Goal: Find specific fact: Find specific fact

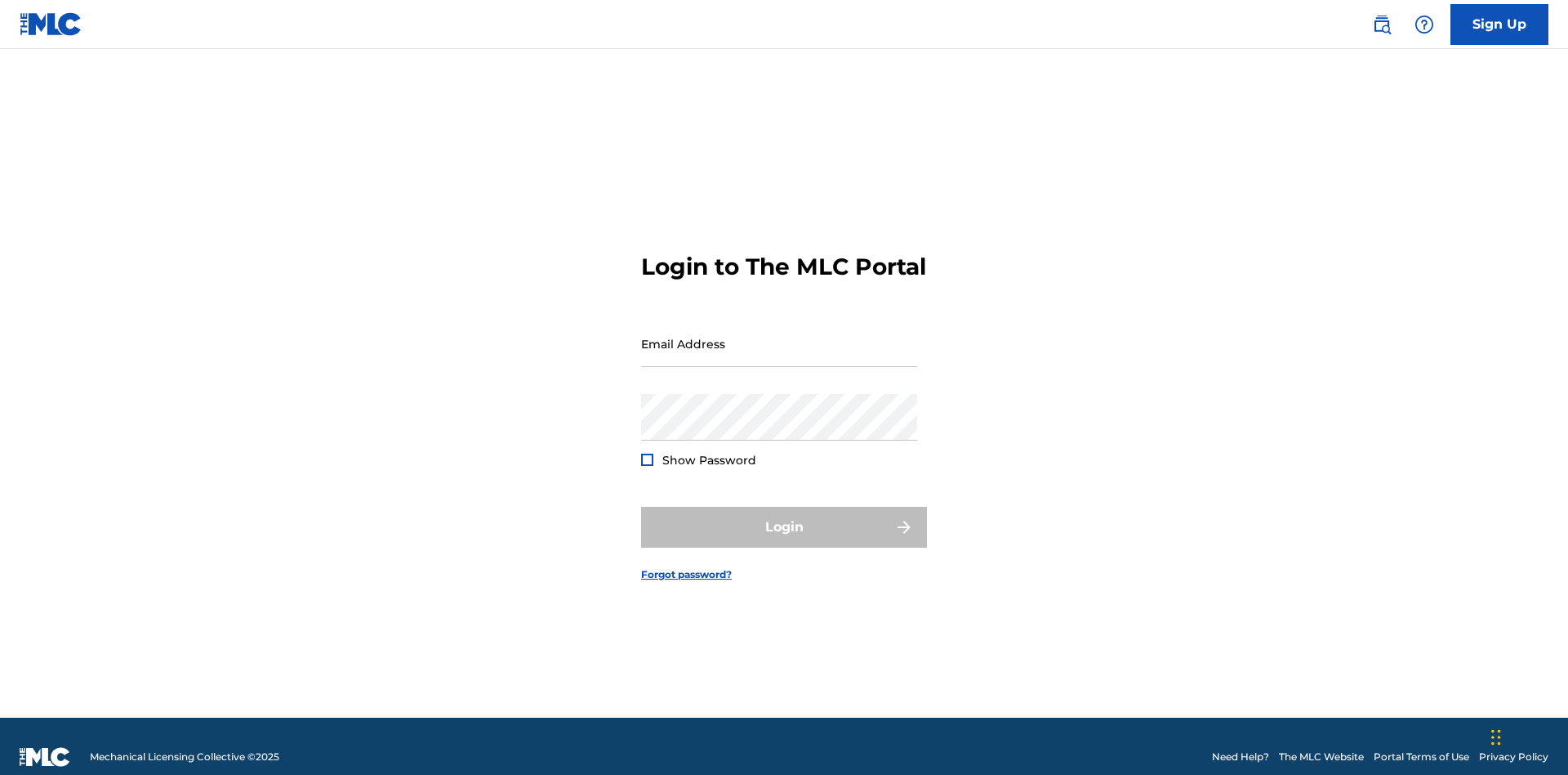
scroll to position [21, 0]
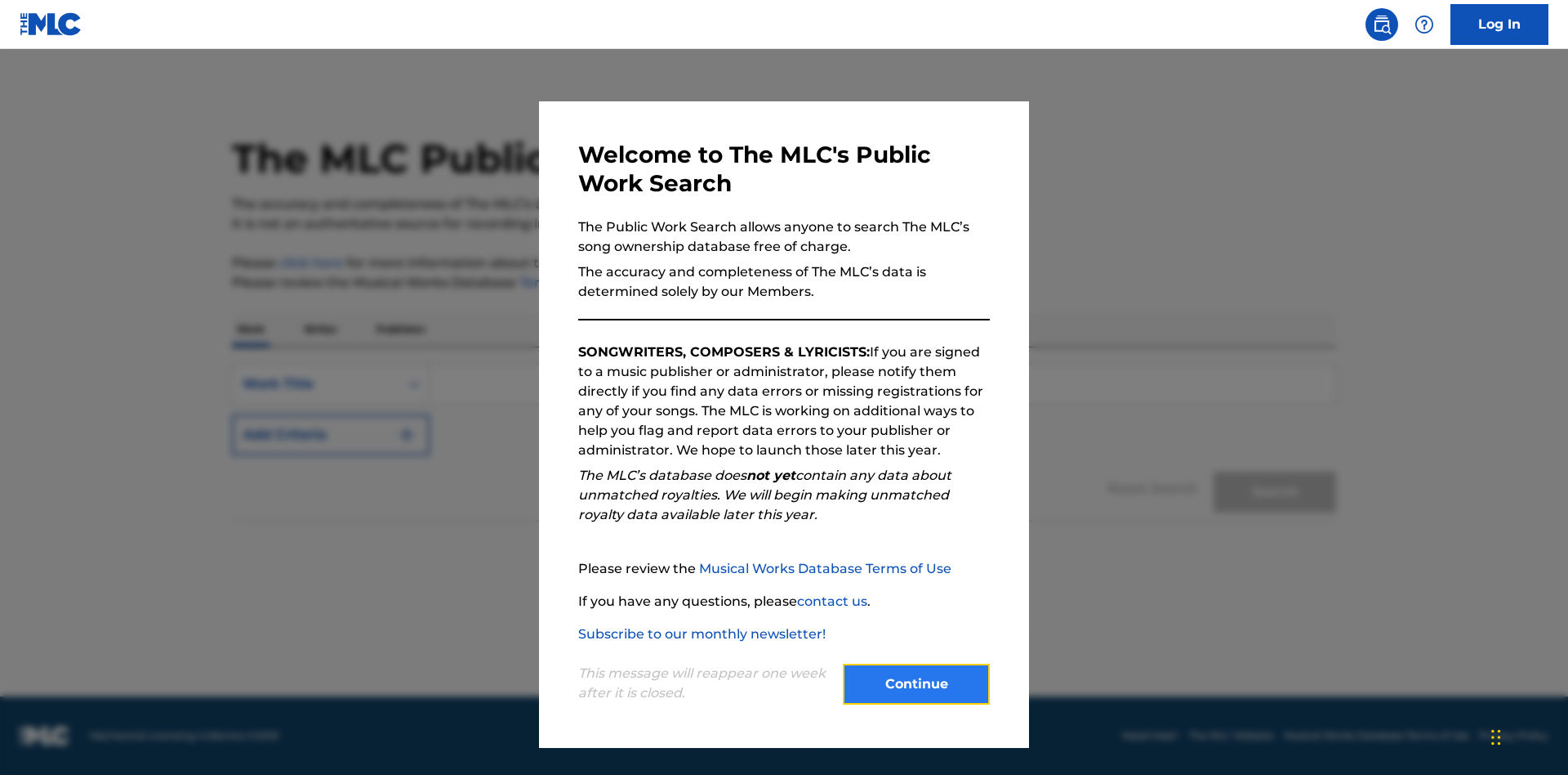
click at [917, 684] on button "Continue" at bounding box center [916, 684] width 147 height 41
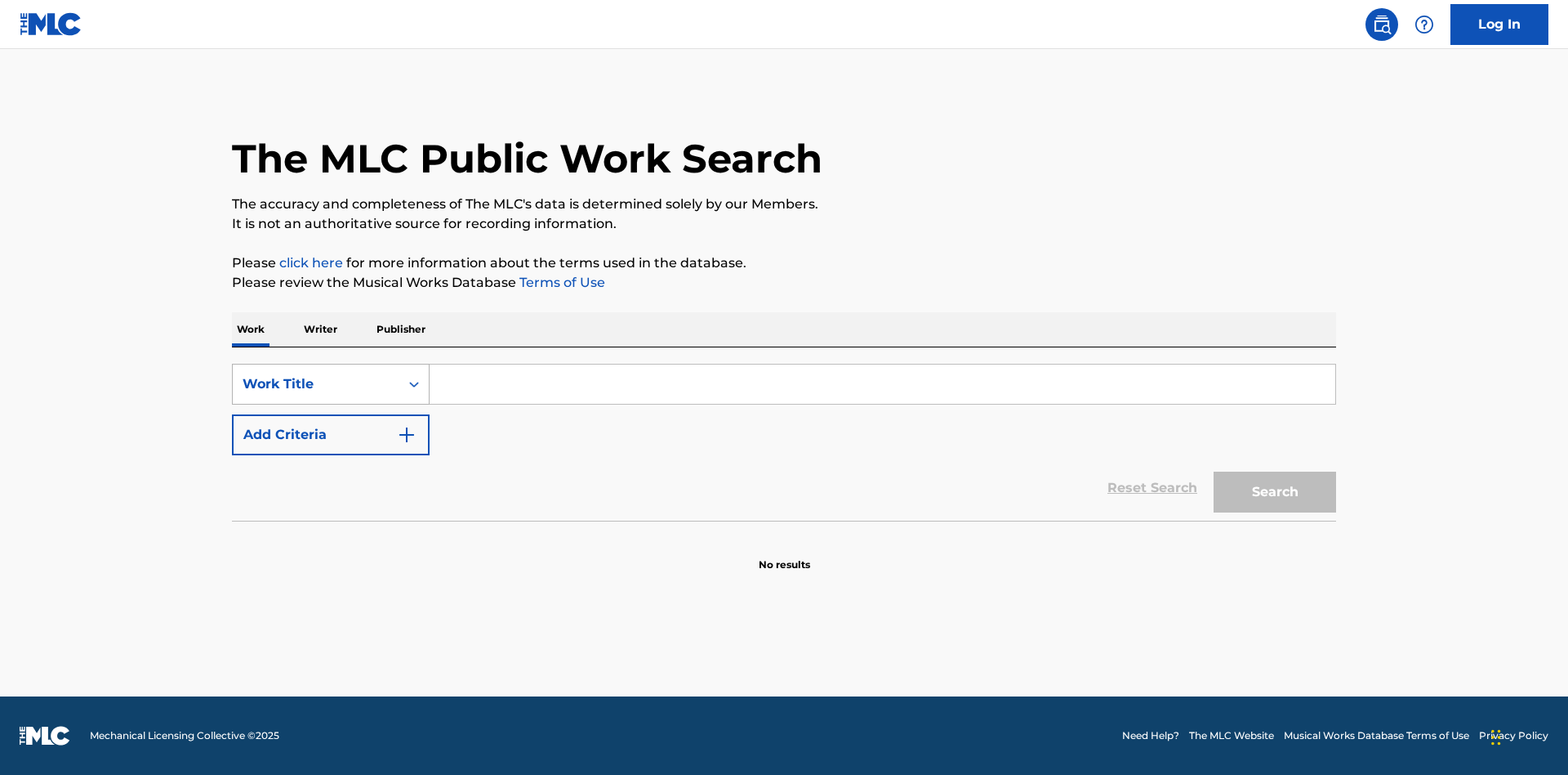
click at [316, 384] on div "Work Title" at bounding box center [316, 384] width 147 height 20
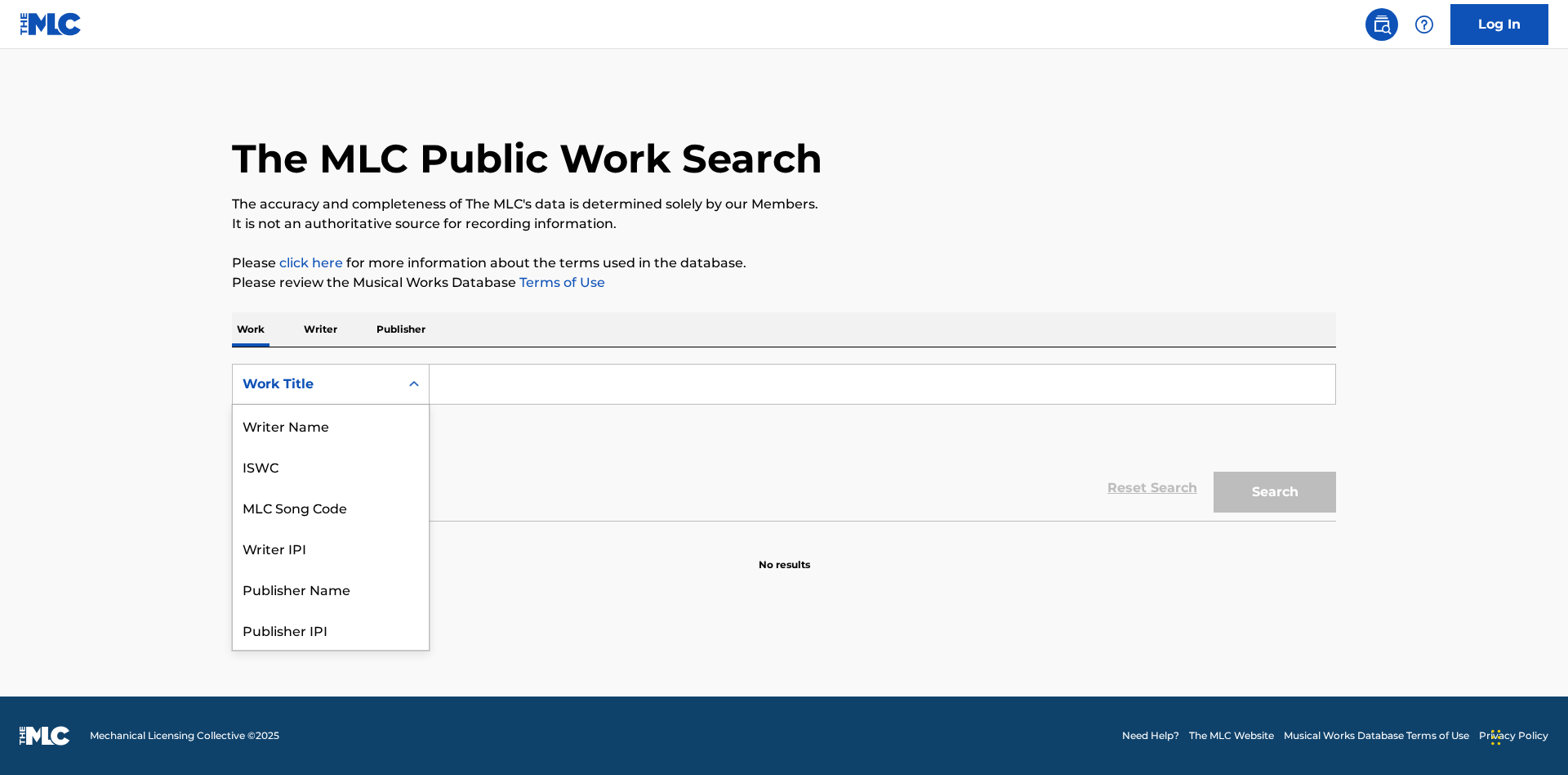
scroll to position [81, 0]
click at [331, 425] on div "MLC Song Code" at bounding box center [330, 425] width 196 height 41
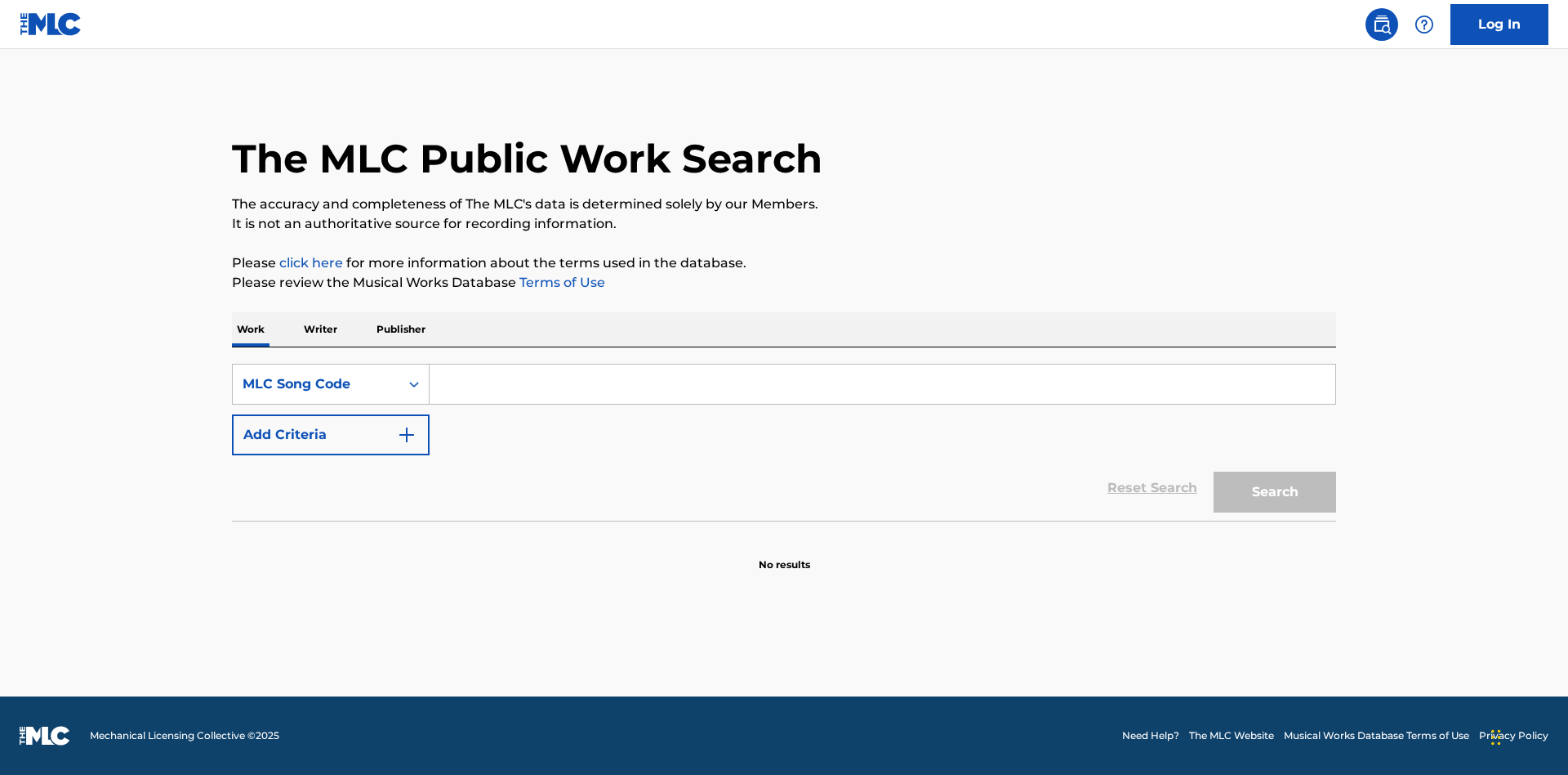
click at [882, 384] on input "Search Form" at bounding box center [882, 384] width 906 height 39
type input "MV82XX"
click at [1275, 492] on button "Search" at bounding box center [1275, 492] width 123 height 41
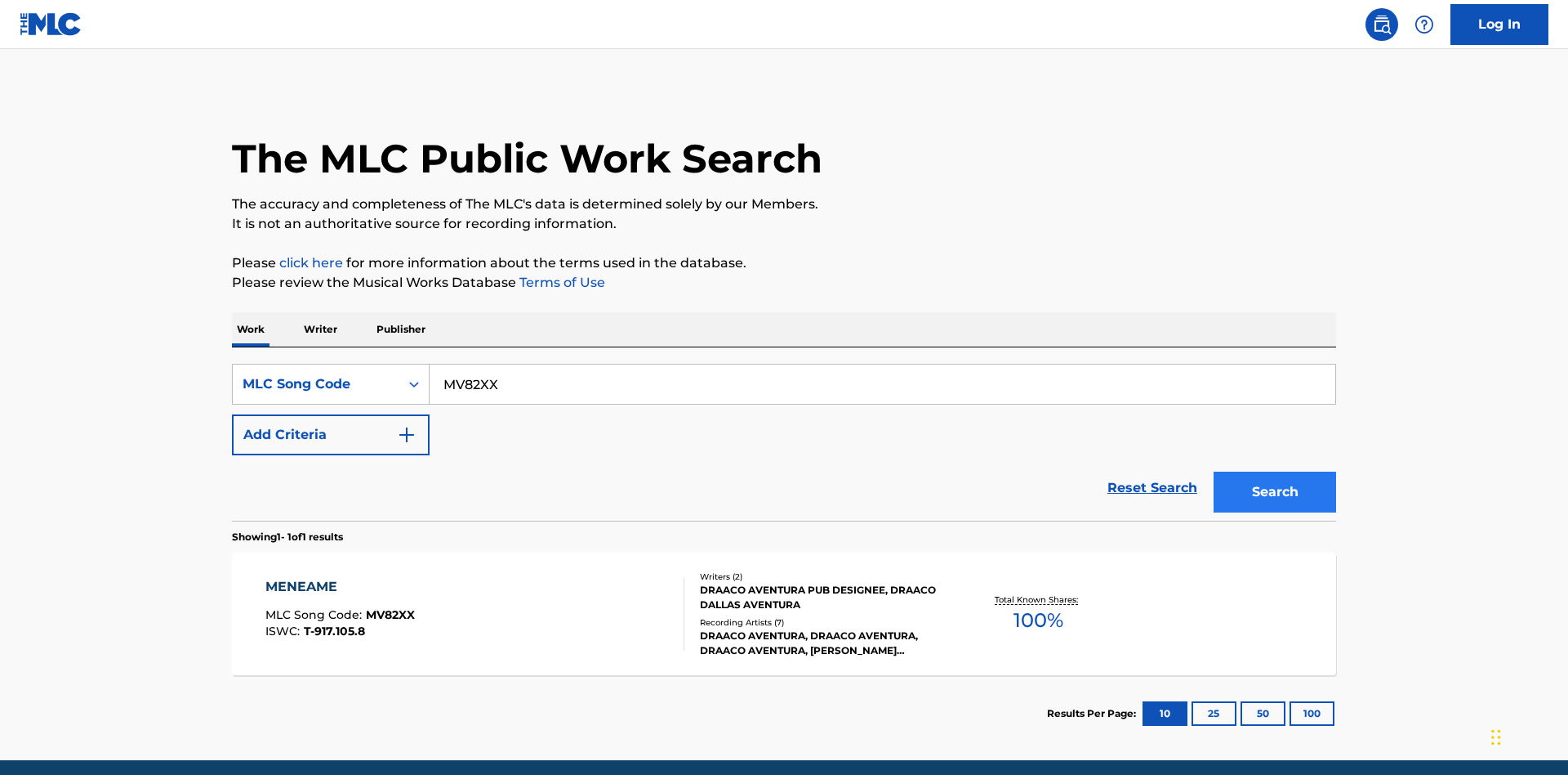
scroll to position [64, 0]
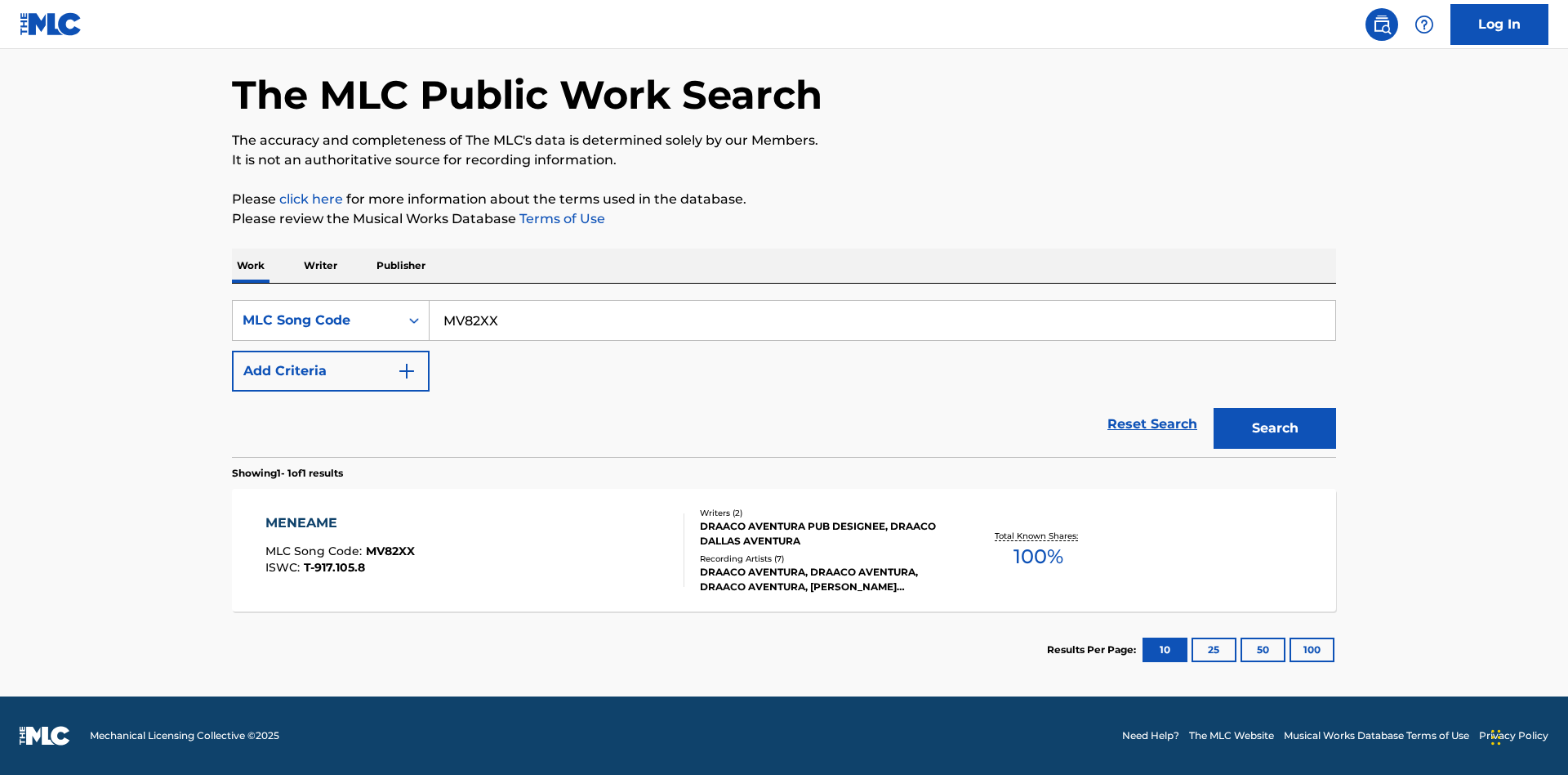
click at [784, 550] on div "Writers ( 2 ) DRAACO AVENTURA PUB DESIGNEE, DRAACO DALLAS AVENTURA Recording Ar…" at bounding box center [815, 550] width 262 height 88
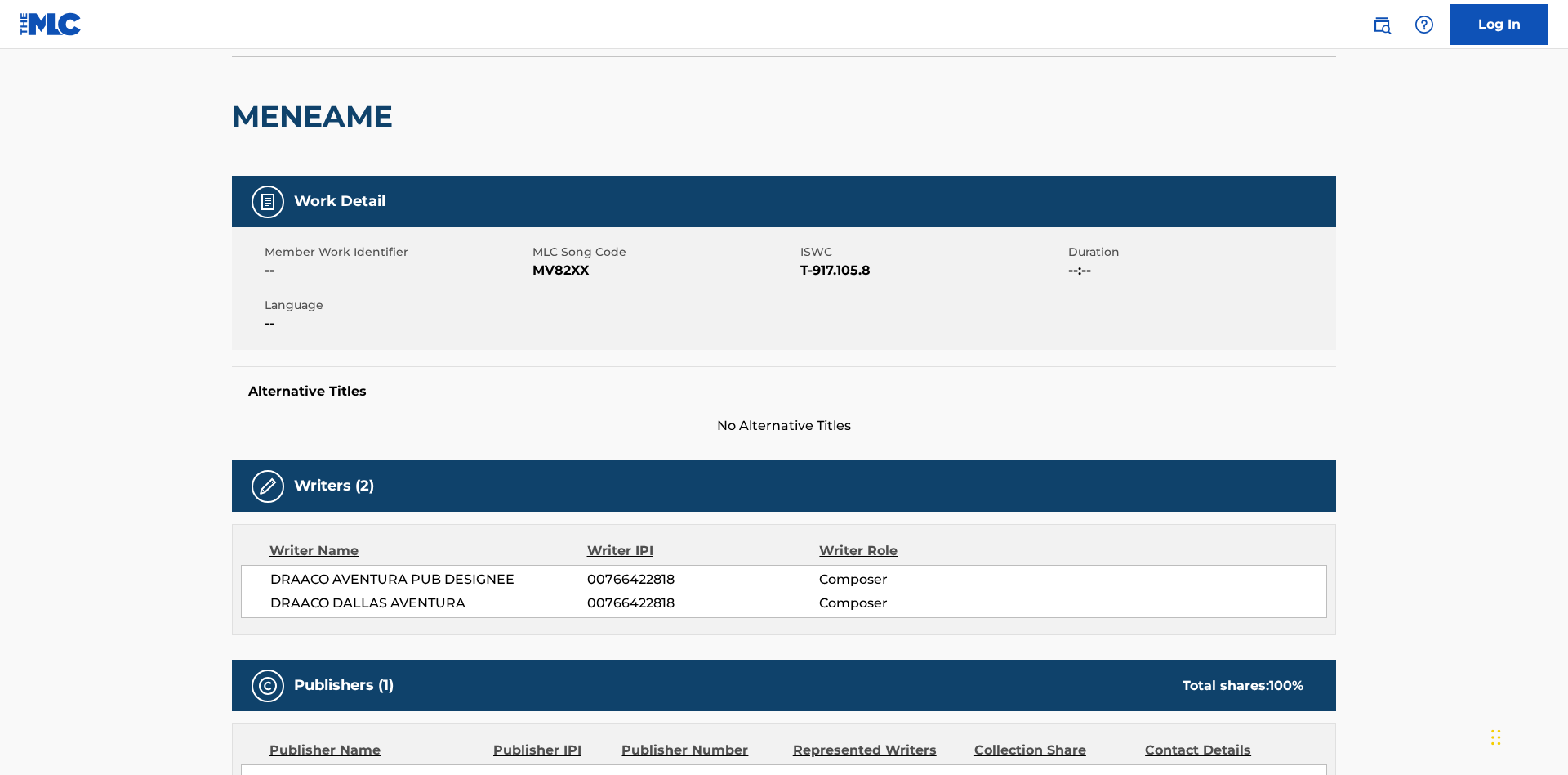
scroll to position [13, 0]
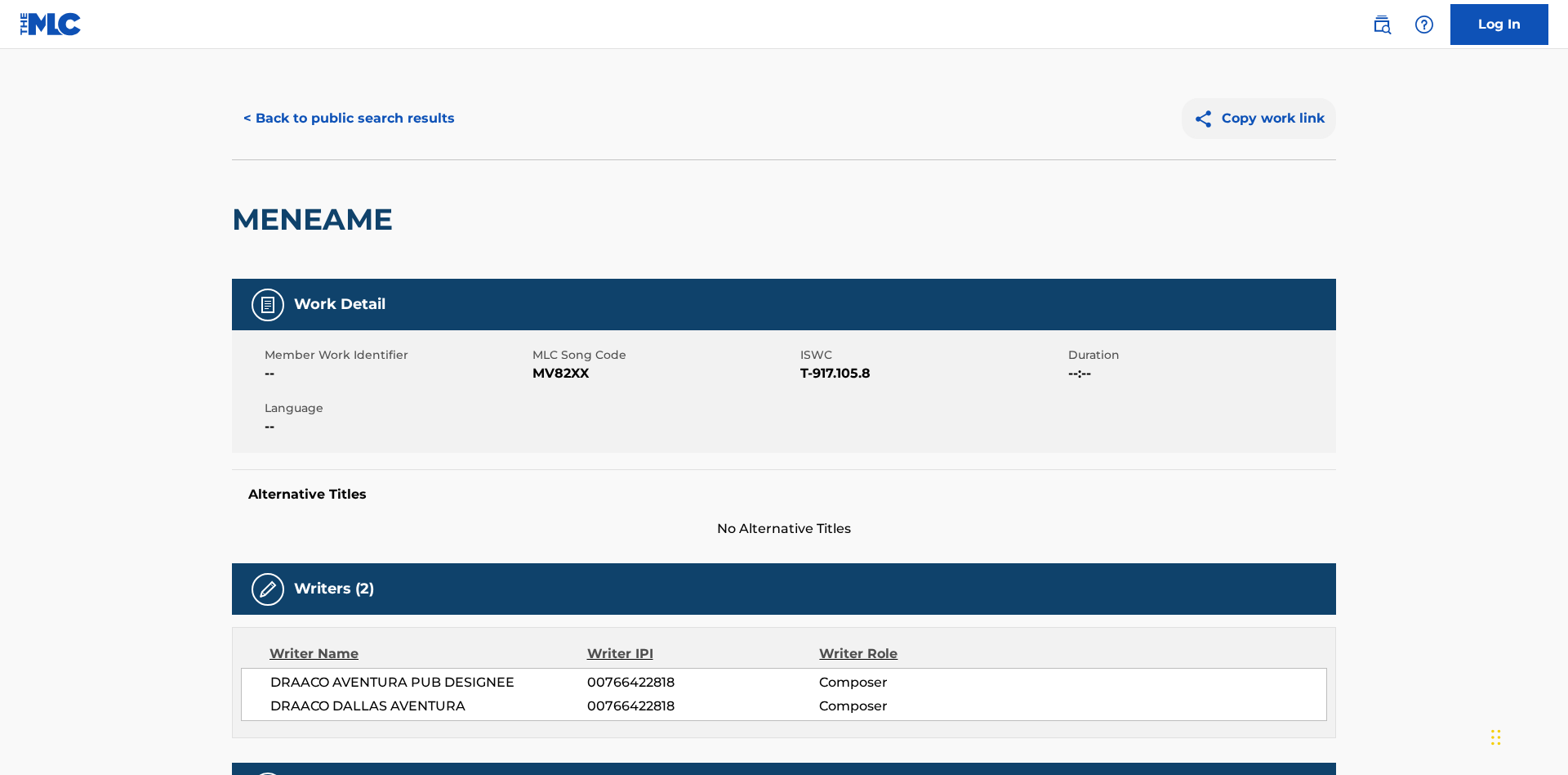
click at [1259, 118] on button "Copy work link" at bounding box center [1259, 119] width 155 height 41
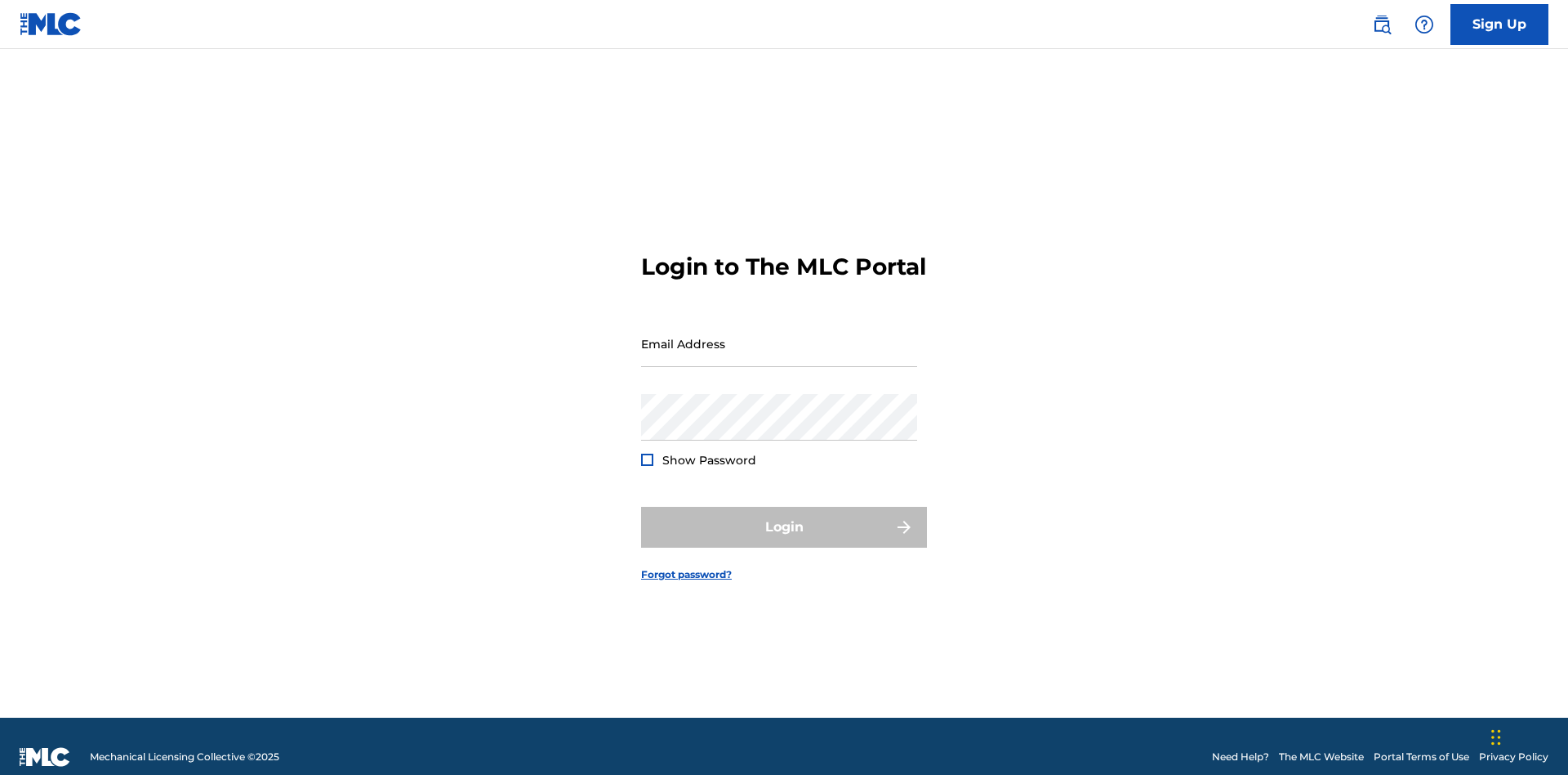
scroll to position [21, 0]
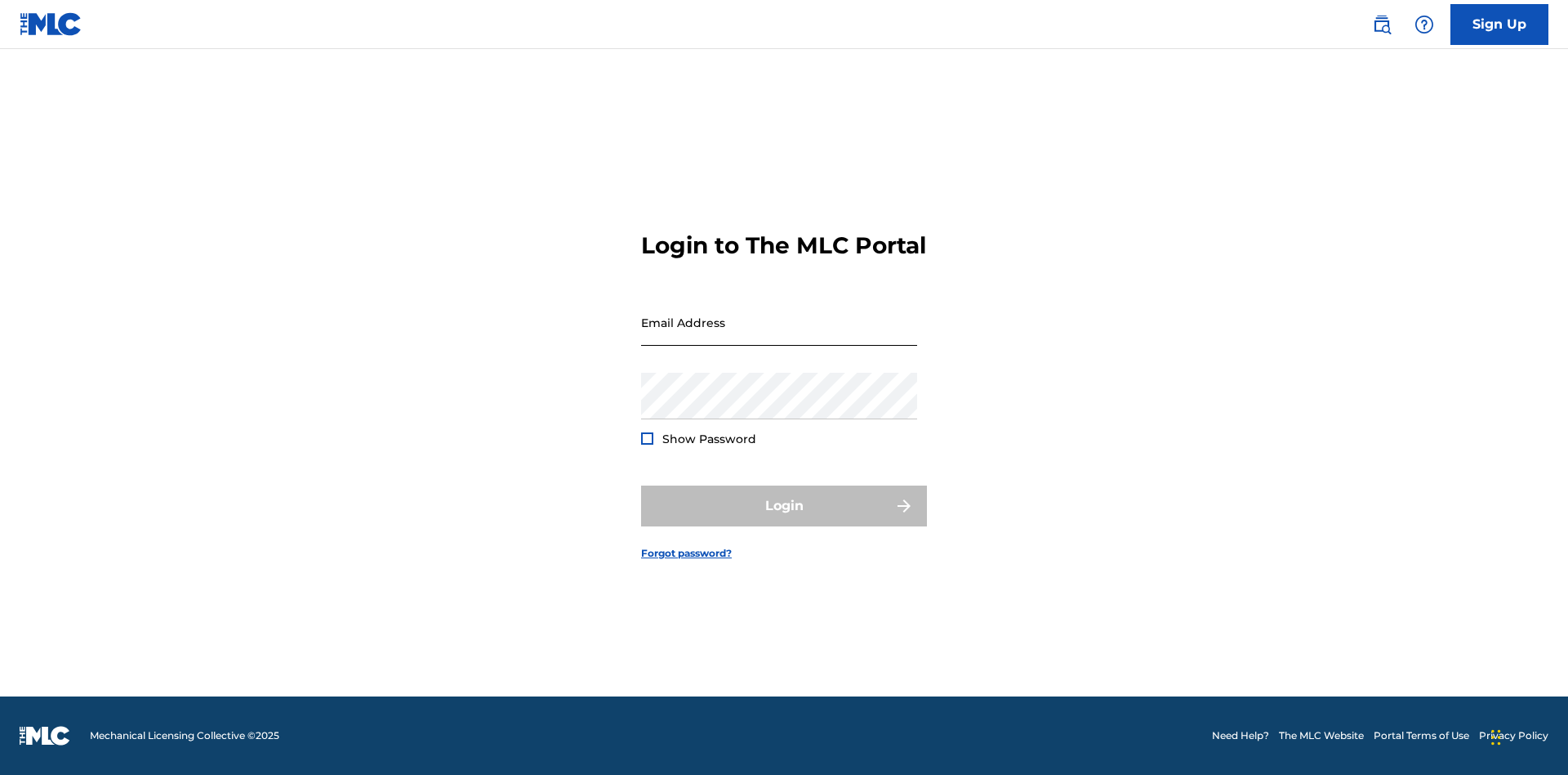
click at [779, 336] on input "Email Address" at bounding box center [779, 322] width 276 height 47
type input "Duke.McTesterson@gmail.com"
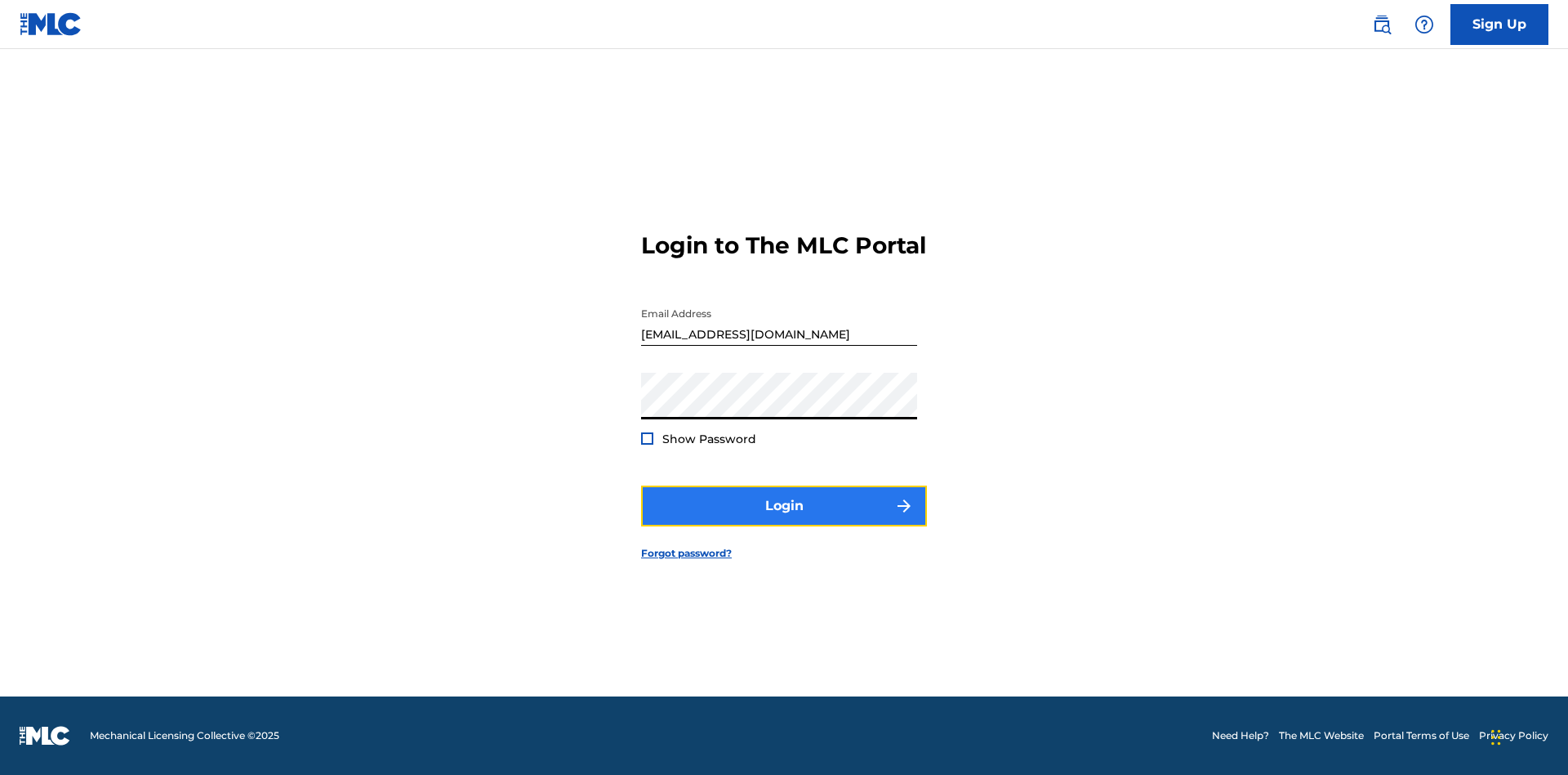
click at [784, 520] on button "Login" at bounding box center [784, 506] width 286 height 41
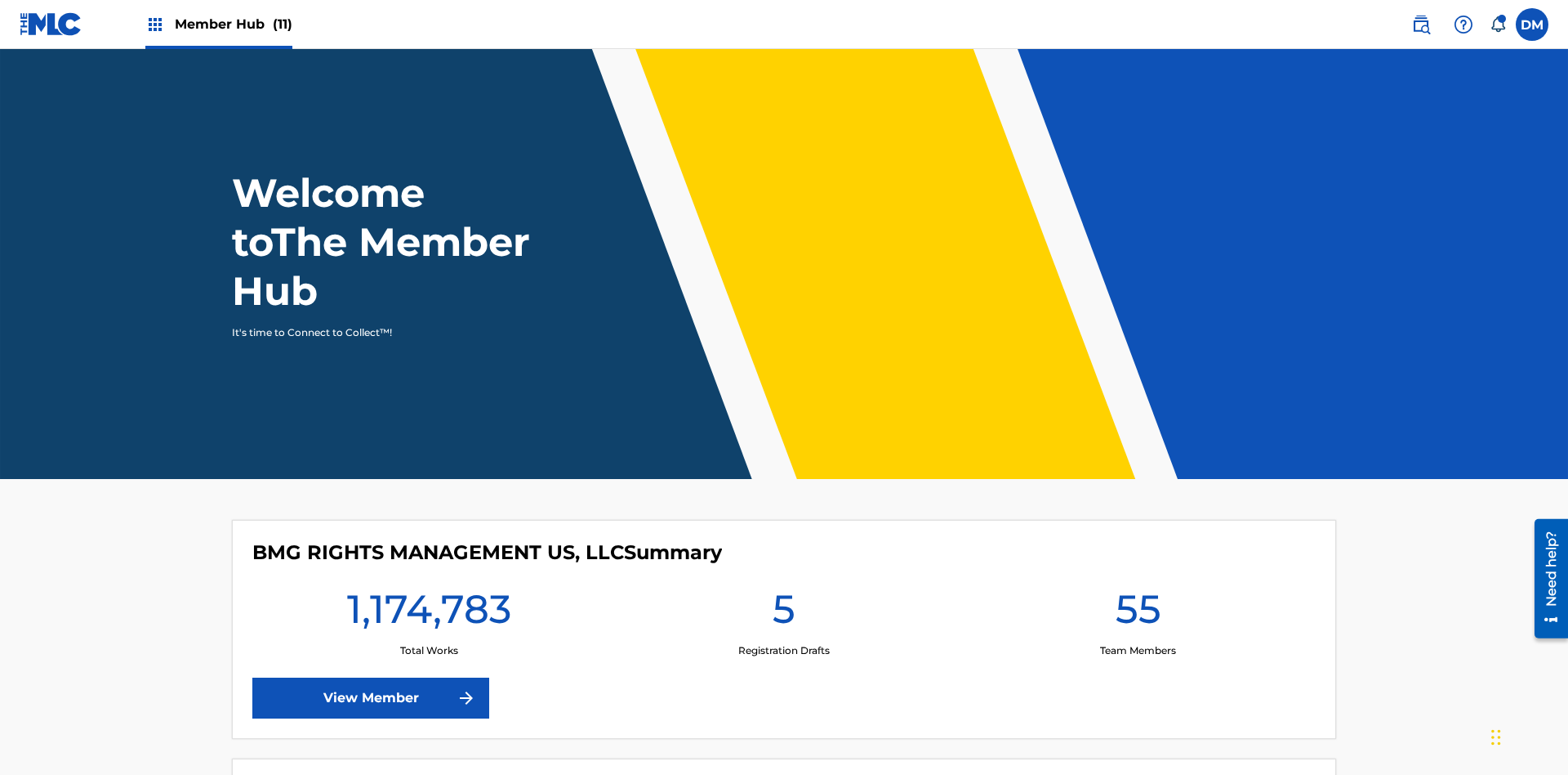
scroll to position [71, 0]
